Goal: Transaction & Acquisition: Purchase product/service

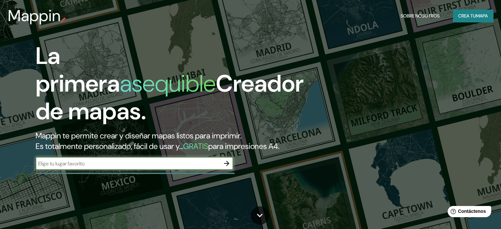
click at [465, 16] on font "Crea tu" at bounding box center [467, 16] width 18 height 6
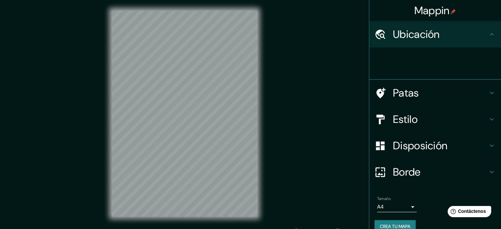
click at [405, 127] on div "Estilo" at bounding box center [435, 119] width 132 height 26
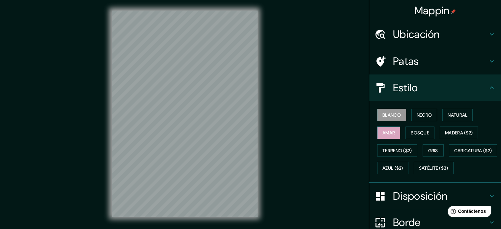
click at [391, 133] on button "Amar" at bounding box center [388, 132] width 23 height 13
click at [488, 33] on icon at bounding box center [492, 34] width 8 height 8
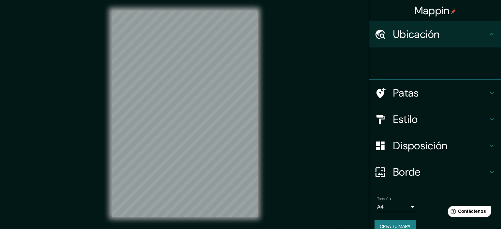
click at [432, 66] on div at bounding box center [438, 63] width 126 height 21
click at [481, 36] on h4 "Ubicación" at bounding box center [440, 34] width 95 height 13
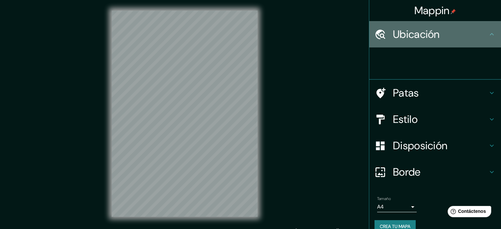
click at [488, 36] on icon at bounding box center [492, 34] width 8 height 8
click at [386, 35] on div at bounding box center [384, 35] width 18 height 12
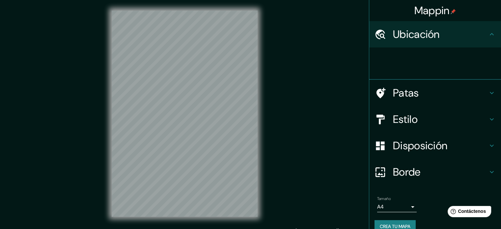
click at [386, 97] on div at bounding box center [384, 93] width 18 height 12
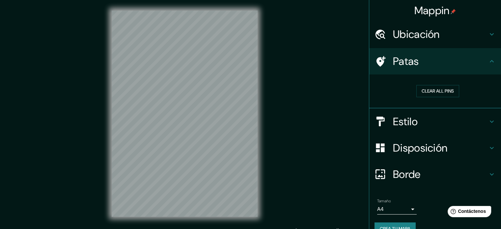
click at [319, 30] on div "Mappin Ubicación Patas Clear all pins Estilo Disposición Borde Elige un borde. …" at bounding box center [250, 119] width 501 height 238
click at [427, 122] on h4 "Estilo" at bounding box center [440, 121] width 95 height 13
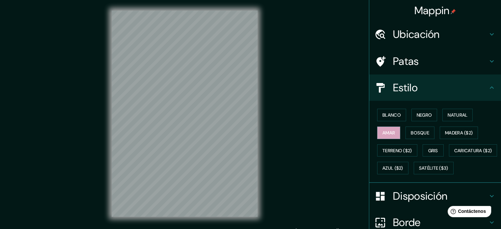
click at [438, 38] on h4 "Ubicación" at bounding box center [440, 34] width 95 height 13
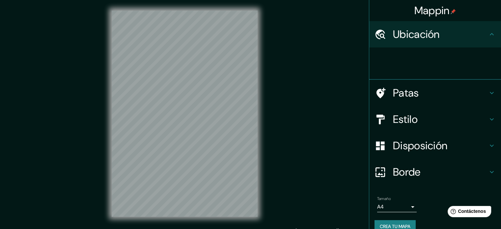
click at [399, 71] on div at bounding box center [438, 63] width 126 height 21
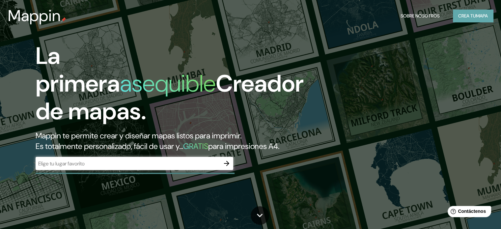
click at [469, 15] on font "Crea tu" at bounding box center [467, 16] width 18 height 6
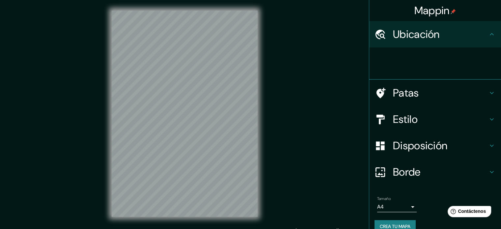
click at [488, 35] on icon at bounding box center [492, 34] width 8 height 8
click at [412, 70] on div at bounding box center [438, 63] width 126 height 21
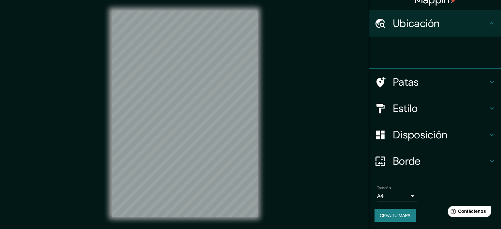
click at [393, 79] on font "Patas" at bounding box center [406, 82] width 26 height 14
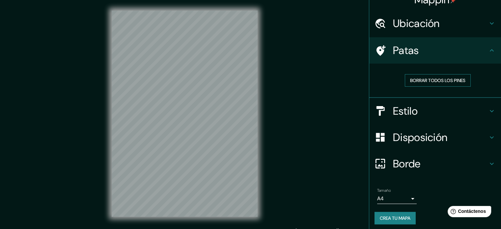
click at [414, 74] on button "Borrar todos los pines" at bounding box center [438, 80] width 66 height 13
click at [488, 47] on icon at bounding box center [492, 50] width 8 height 8
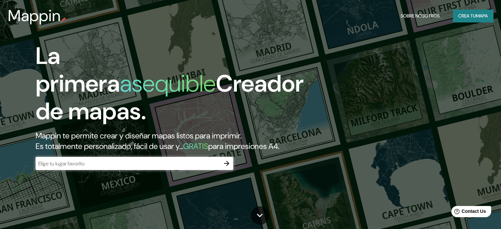
click at [409, 42] on div "La primera asequible Creador de mapas. Mappin te permite crear y diseñar mapas …" at bounding box center [250, 114] width 501 height 229
click at [480, 14] on font "mapa" at bounding box center [482, 16] width 12 height 6
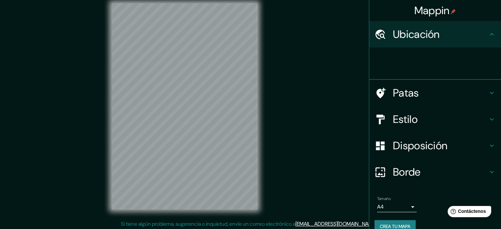
scroll to position [9, 0]
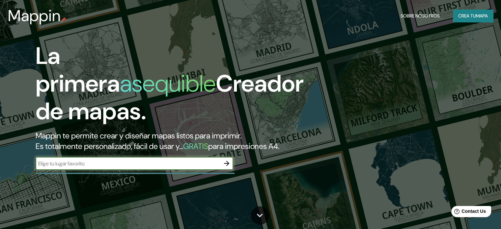
click at [469, 14] on font "Crea tu" at bounding box center [467, 16] width 18 height 6
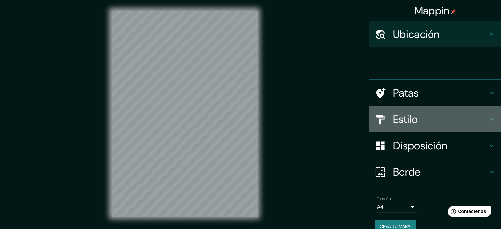
click at [399, 123] on font "Estilo" at bounding box center [405, 119] width 25 height 14
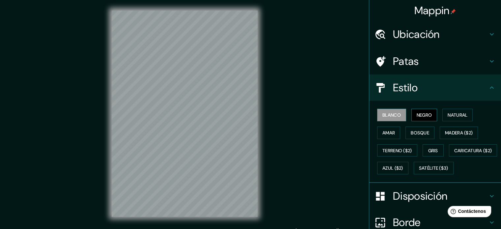
click at [417, 116] on font "Negro" at bounding box center [424, 115] width 15 height 6
